Goal: Task Accomplishment & Management: Use online tool/utility

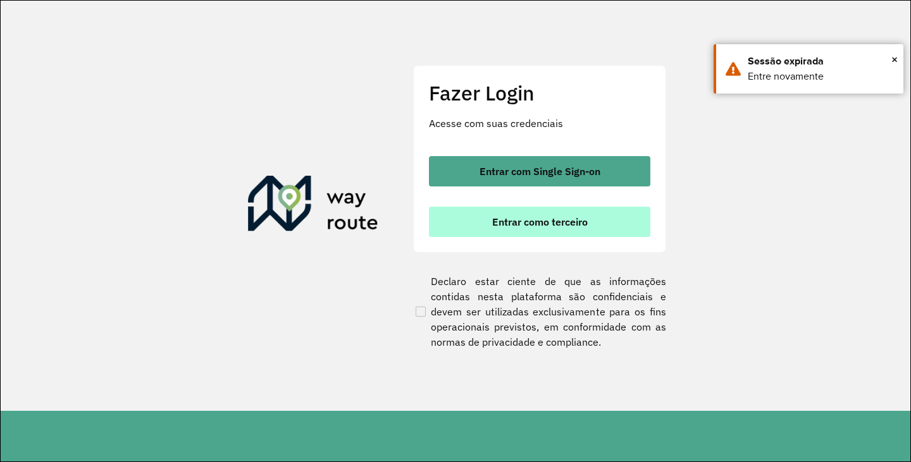
click at [530, 219] on span "Entrar como terceiro" at bounding box center [540, 222] width 96 height 10
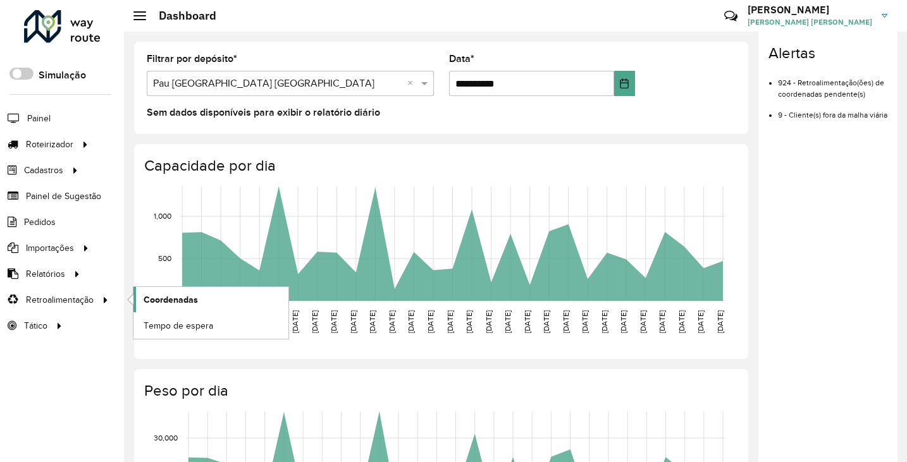
click at [185, 300] on span "Coordenadas" at bounding box center [171, 299] width 54 height 13
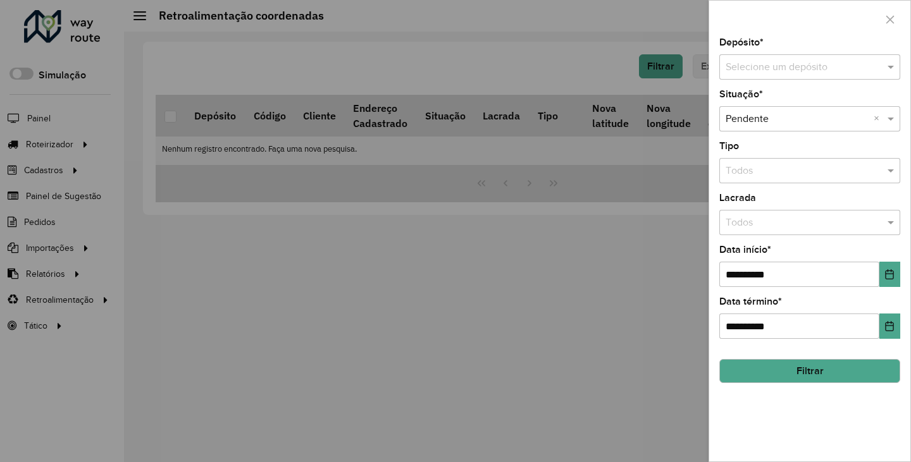
click at [778, 69] on input "text" at bounding box center [796, 67] width 143 height 15
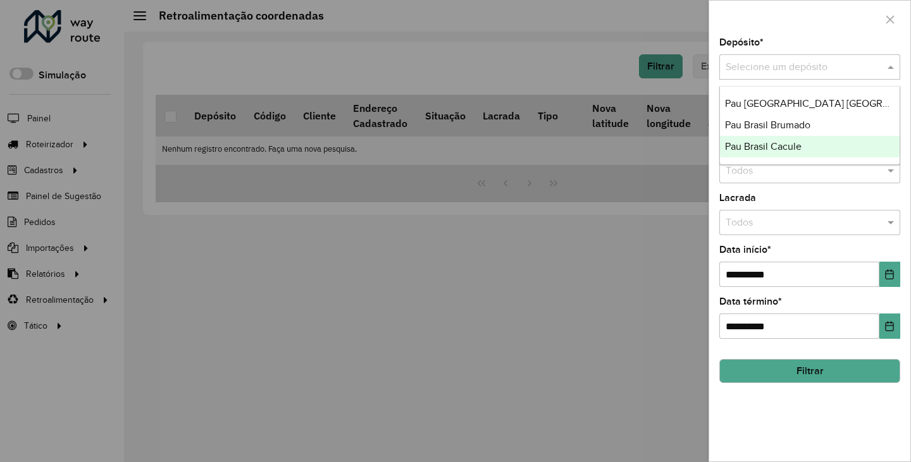
click at [782, 145] on span "Pau Brasil Cacule" at bounding box center [763, 146] width 77 height 11
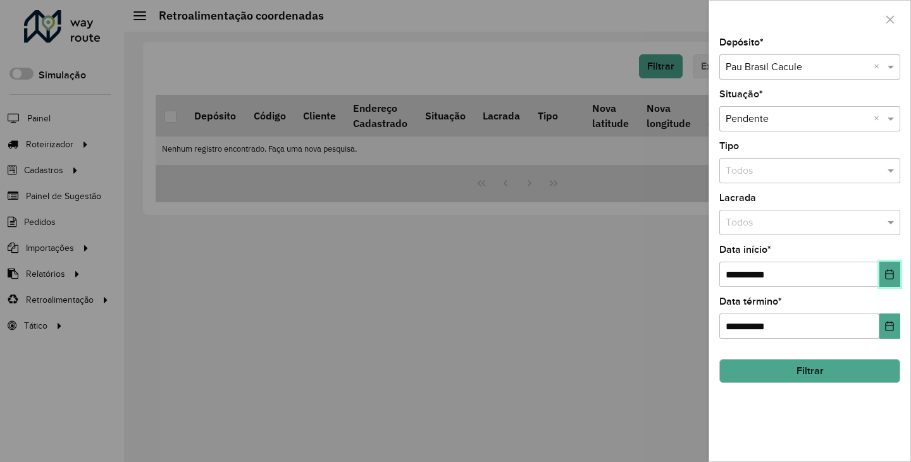
click at [889, 276] on icon "Choose Date" at bounding box center [889, 274] width 10 height 10
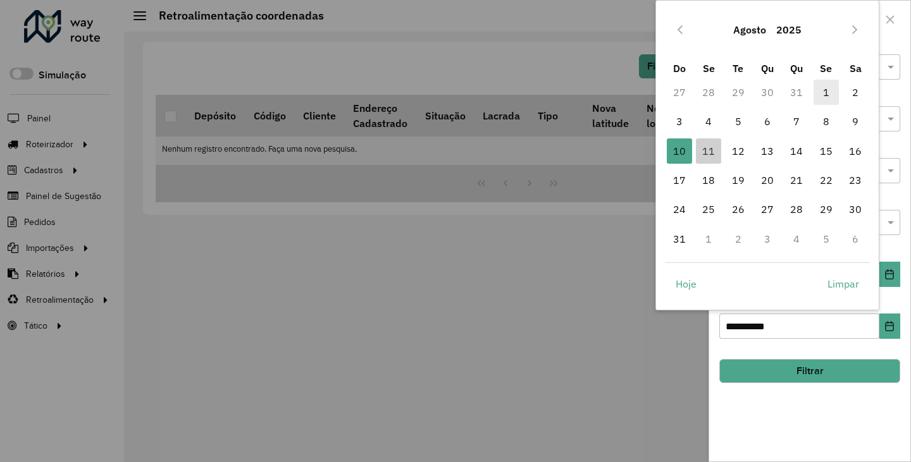
click at [824, 89] on span "1" at bounding box center [825, 92] width 25 height 25
type input "**********"
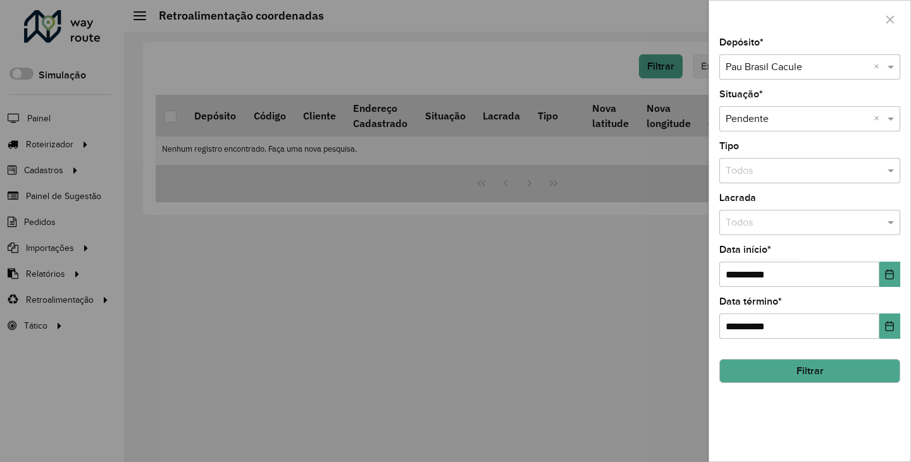
click at [848, 395] on div "**********" at bounding box center [809, 250] width 201 height 424
click at [839, 377] on button "Filtrar" at bounding box center [809, 371] width 181 height 24
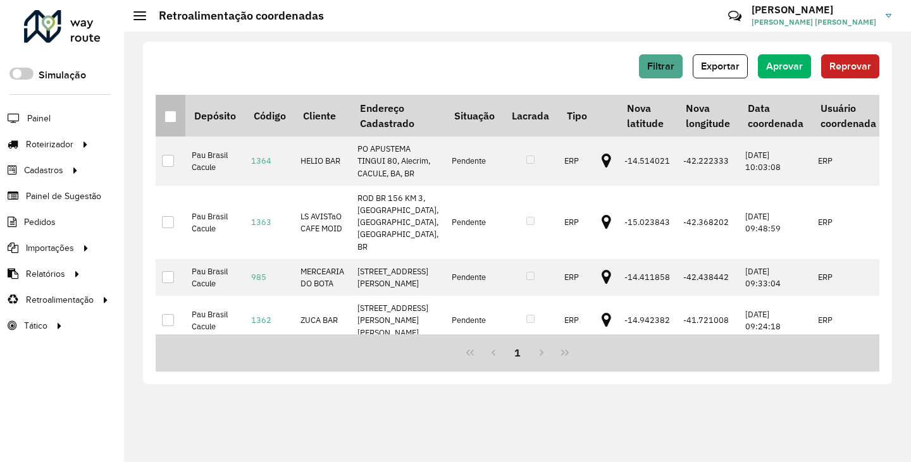
drag, startPoint x: 171, startPoint y: 123, endPoint x: 193, endPoint y: 122, distance: 21.5
click at [171, 123] on div at bounding box center [170, 117] width 12 height 12
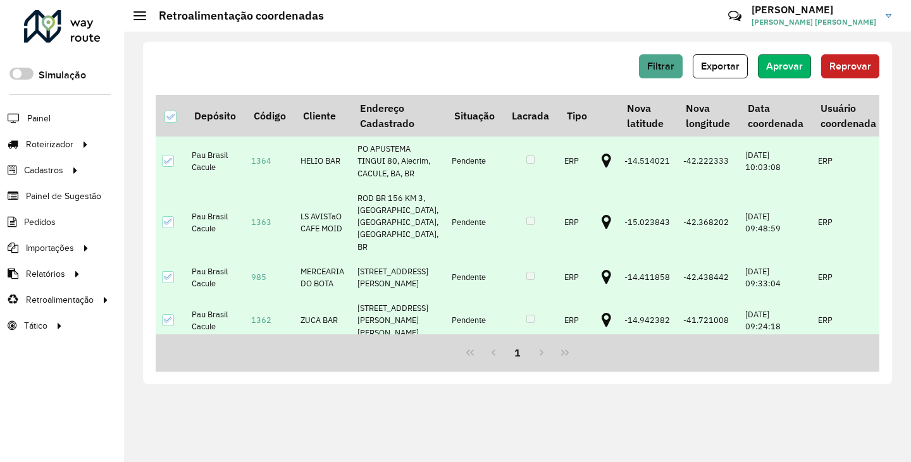
click at [787, 61] on span "Aprovar" at bounding box center [784, 66] width 37 height 11
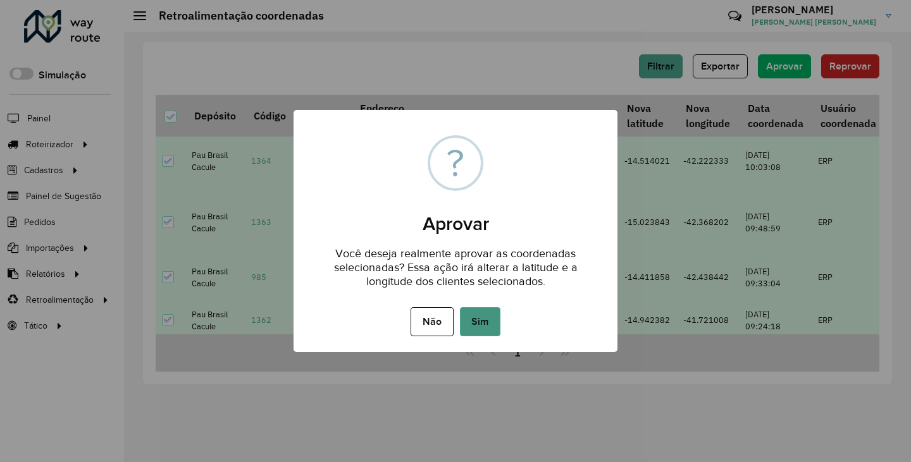
click at [493, 326] on button "Sim" at bounding box center [480, 321] width 40 height 29
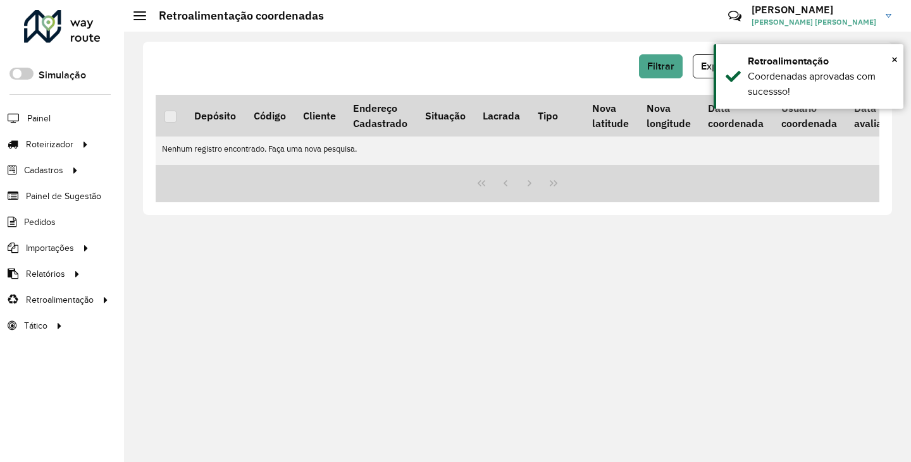
click at [578, 267] on div "Filtrar Exportar Aprovar Reprovar Depósito Código Cliente Endereço Cadastrado S…" at bounding box center [517, 247] width 787 height 431
click at [671, 64] on span "Filtrar" at bounding box center [660, 66] width 27 height 11
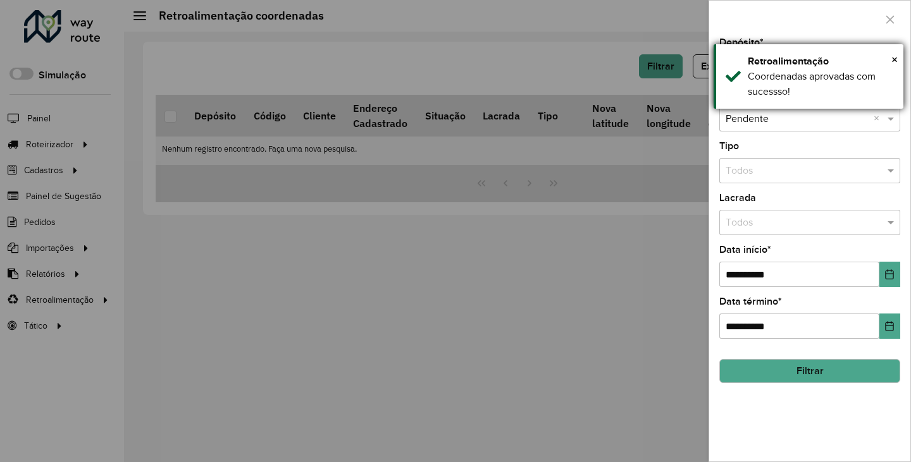
click at [900, 56] on div "× Retroalimentação Coordenadas aprovadas com sucessso!" at bounding box center [808, 76] width 190 height 65
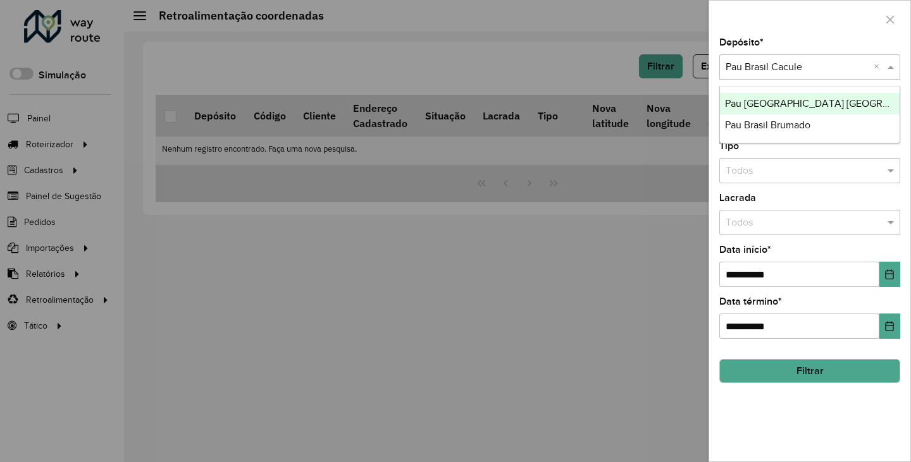
click at [852, 63] on input "text" at bounding box center [796, 67] width 143 height 15
click at [798, 109] on div "Pau Brasil Barra da Estiva" at bounding box center [810, 104] width 180 height 22
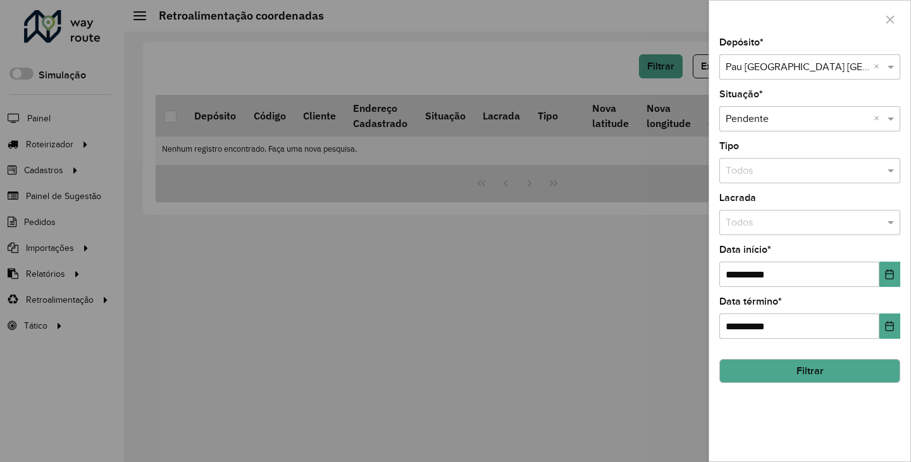
click at [833, 379] on button "Filtrar" at bounding box center [809, 371] width 181 height 24
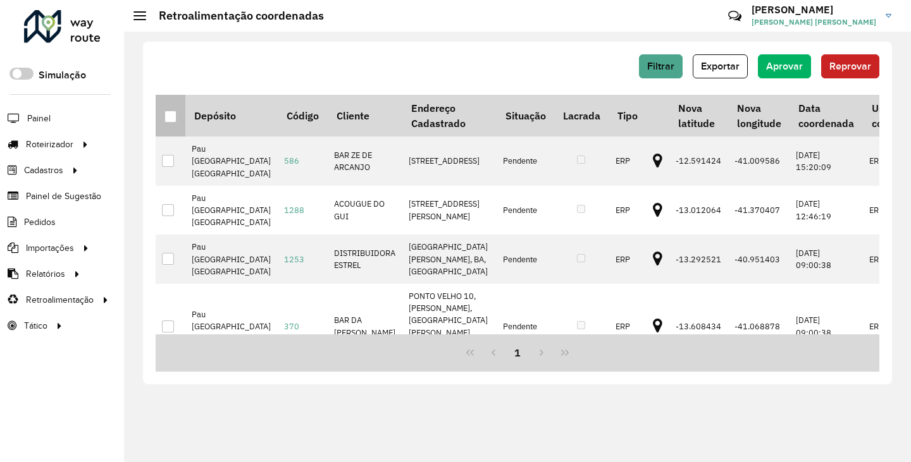
click at [172, 118] on div at bounding box center [170, 117] width 12 height 12
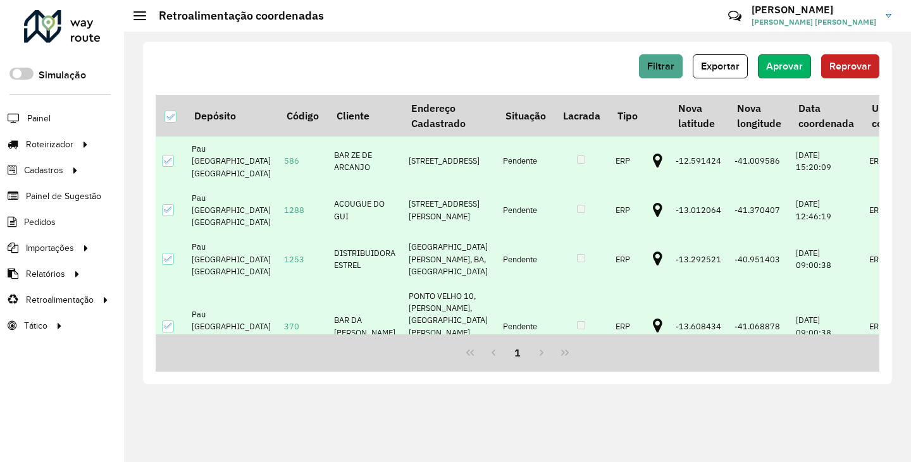
click at [790, 65] on span "Aprovar" at bounding box center [784, 66] width 37 height 11
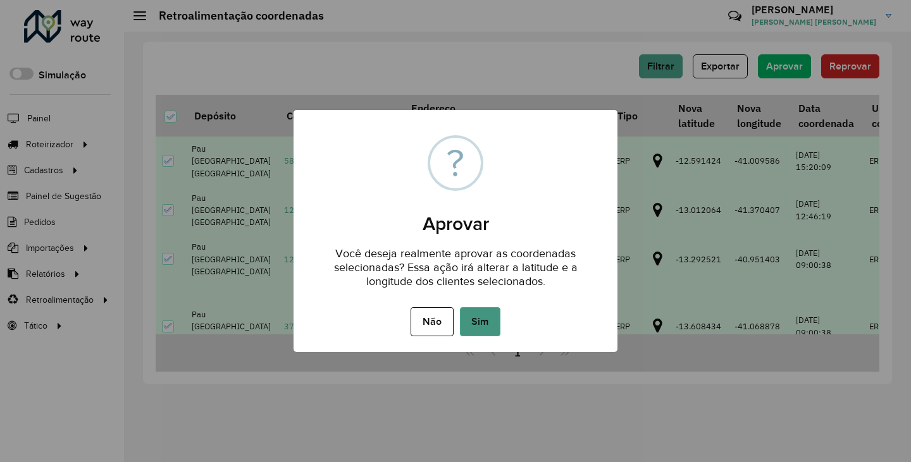
click at [471, 324] on button "Sim" at bounding box center [480, 321] width 40 height 29
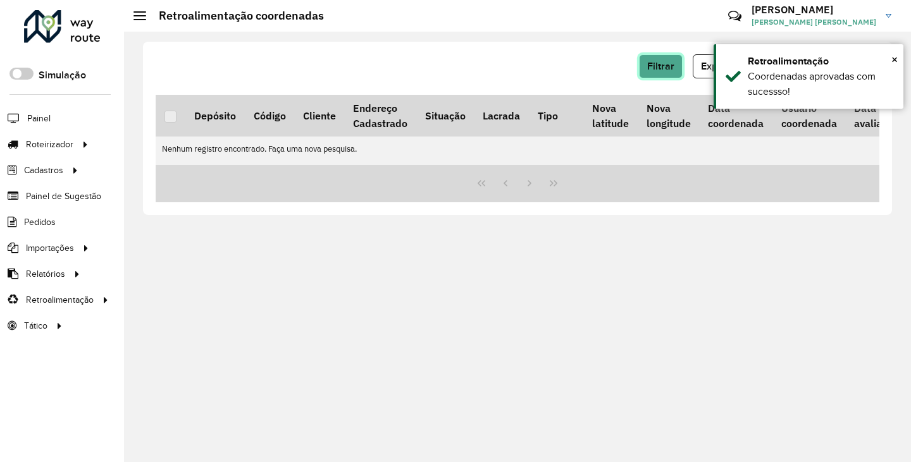
click at [659, 65] on span "Filtrar" at bounding box center [660, 66] width 27 height 11
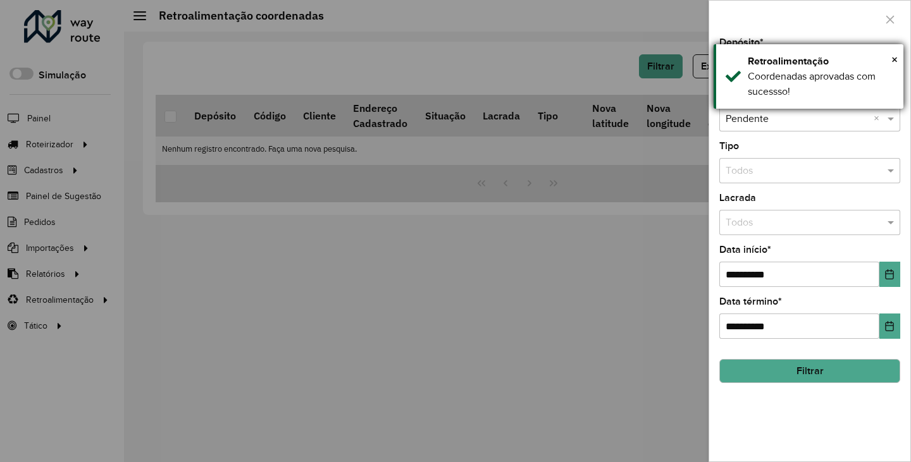
click at [900, 57] on div "× Retroalimentação Coordenadas aprovadas com sucessso!" at bounding box center [808, 76] width 190 height 65
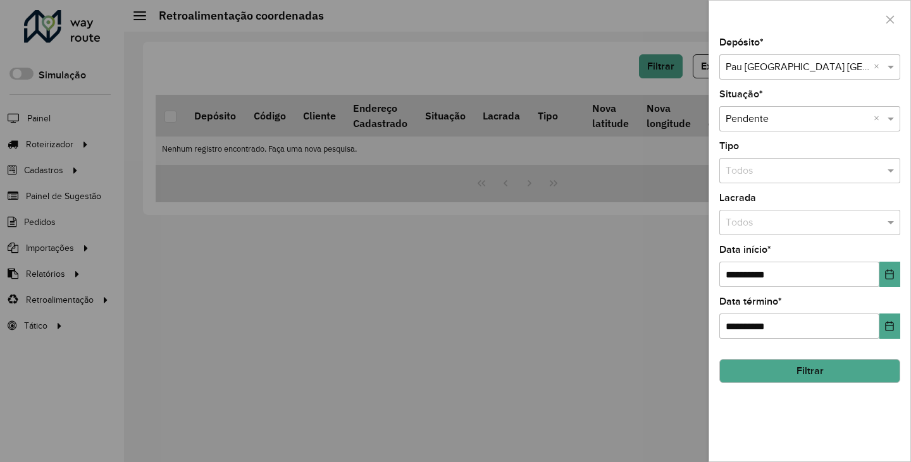
click at [849, 61] on input "text" at bounding box center [796, 67] width 143 height 15
click at [795, 105] on span "Pau Brasil Brumado" at bounding box center [767, 103] width 85 height 11
click at [798, 381] on button "Filtrar" at bounding box center [809, 371] width 181 height 24
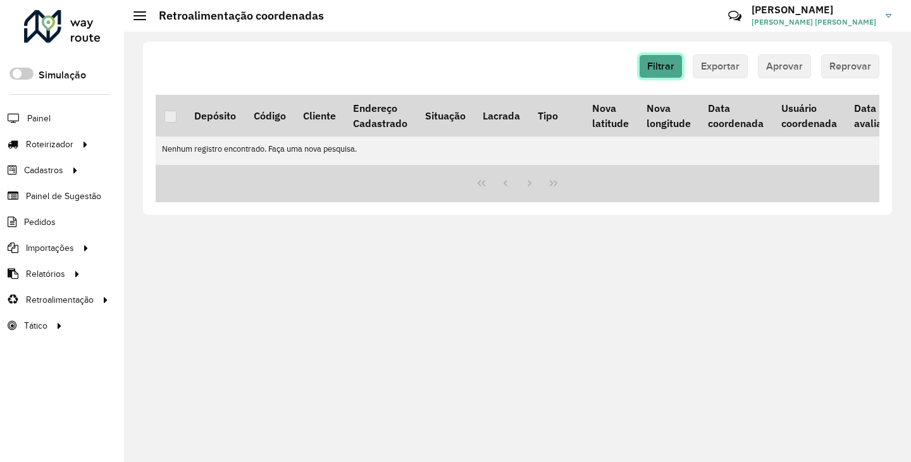
click at [650, 61] on span "Filtrar" at bounding box center [660, 66] width 27 height 11
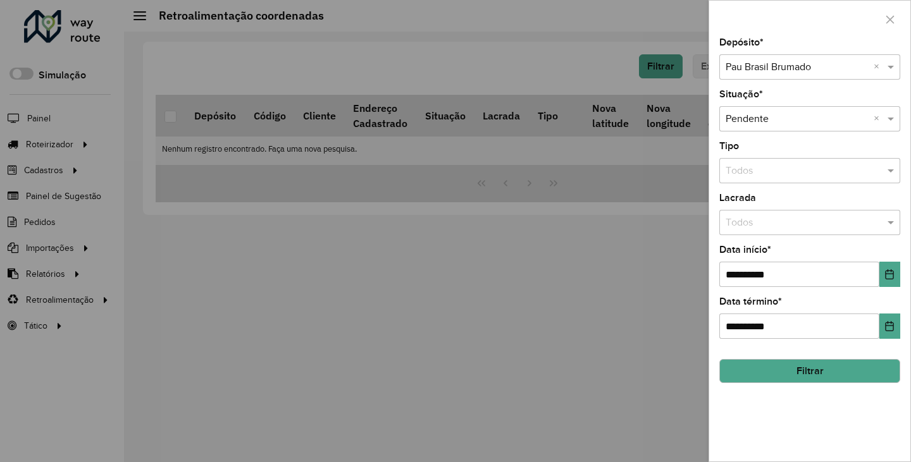
click at [765, 70] on input "text" at bounding box center [796, 67] width 143 height 15
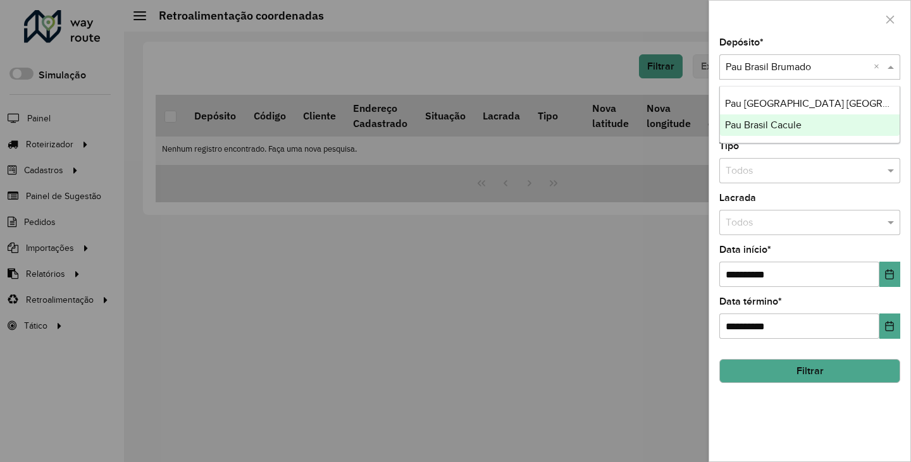
click at [805, 125] on div "Pau Brasil Cacule" at bounding box center [810, 125] width 180 height 22
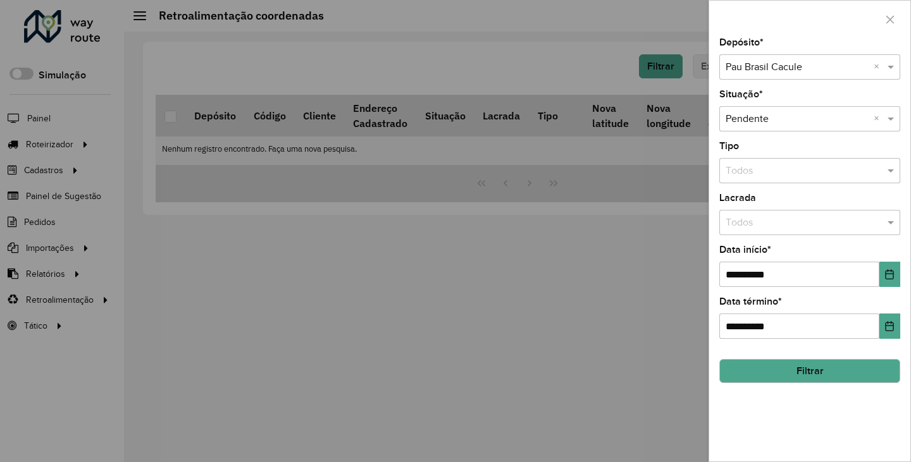
click at [878, 383] on button "Filtrar" at bounding box center [809, 371] width 181 height 24
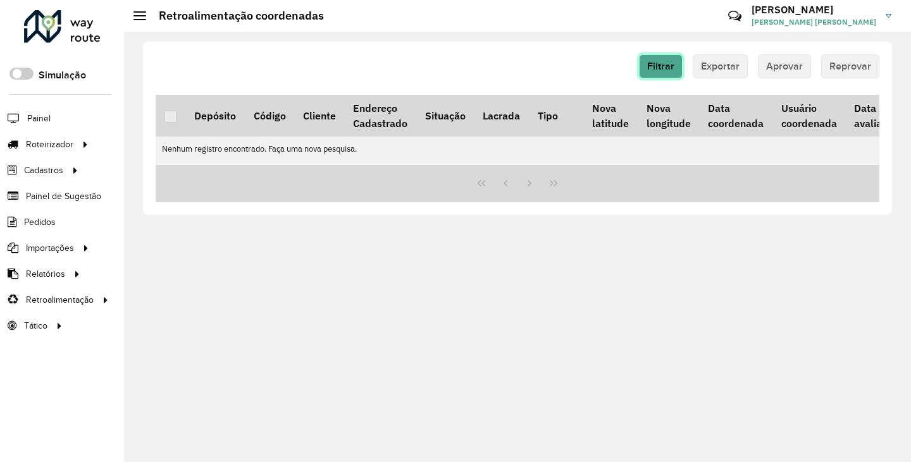
click at [681, 73] on button "Filtrar" at bounding box center [661, 66] width 44 height 24
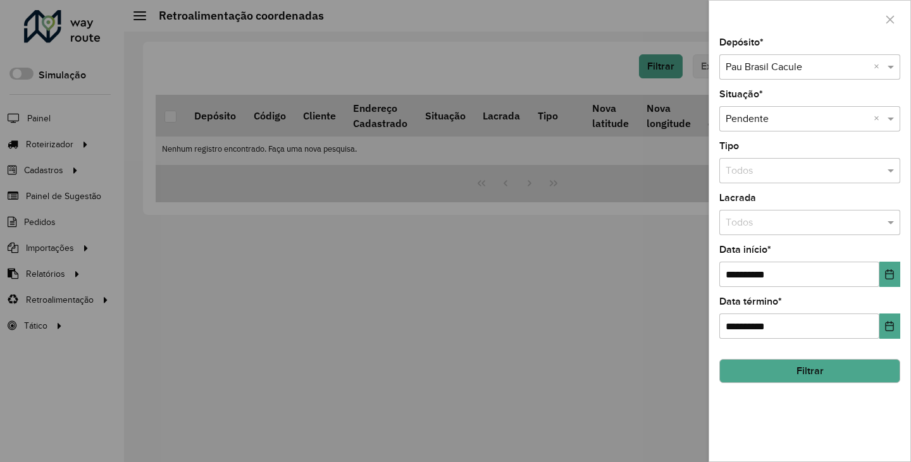
click at [790, 66] on input "text" at bounding box center [796, 67] width 143 height 15
click at [810, 92] on ng-dropdown-panel "Pau Brasil Barra da Estiva Pau Brasil Brumado" at bounding box center [809, 115] width 181 height 58
click at [810, 102] on span "Pau Brasil Barra da Estiva" at bounding box center [835, 103] width 221 height 11
click at [856, 371] on button "Filtrar" at bounding box center [809, 371] width 181 height 24
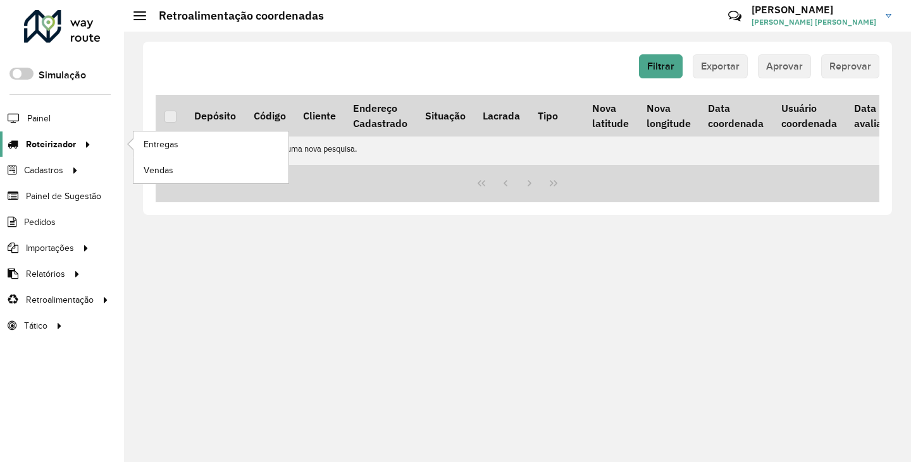
click at [67, 146] on span "Roteirizador" at bounding box center [51, 144] width 50 height 13
click at [195, 157] on link "Vendas" at bounding box center [210, 169] width 155 height 25
click at [166, 135] on link "Entregas" at bounding box center [210, 144] width 155 height 25
